Goal: Navigation & Orientation: Find specific page/section

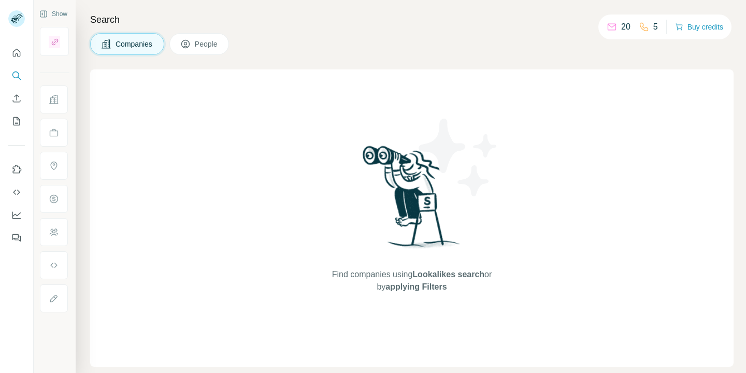
click at [535, 36] on div "Companies People" at bounding box center [412, 44] width 644 height 22
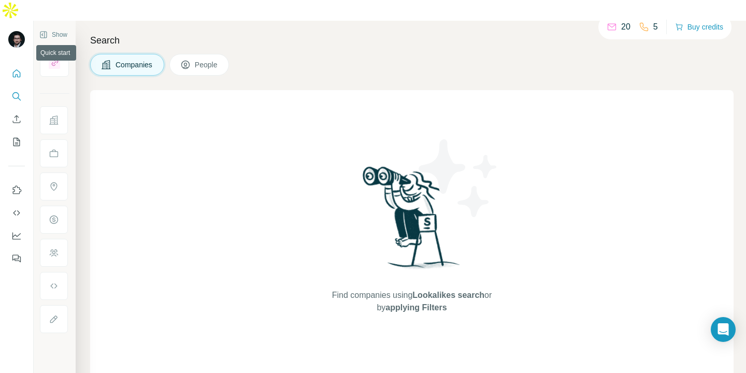
click at [17, 64] on button "Quick start" at bounding box center [16, 73] width 17 height 19
